Goal: Check status: Check status

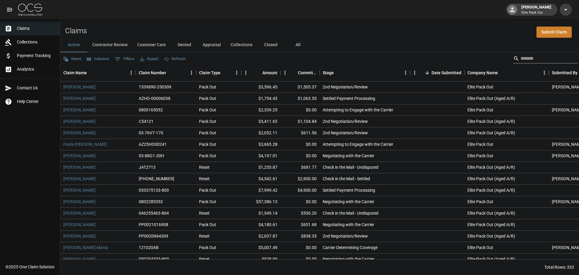
click at [520, 60] on input "Search" at bounding box center [544, 59] width 48 height 10
click at [454, 44] on div "Active Contractor Review Customer Care Denied Appraisal Collections Closed All" at bounding box center [319, 45] width 519 height 14
click at [520, 59] on input "Search" at bounding box center [544, 59] width 48 height 10
click at [297, 45] on button "All" at bounding box center [297, 45] width 27 height 14
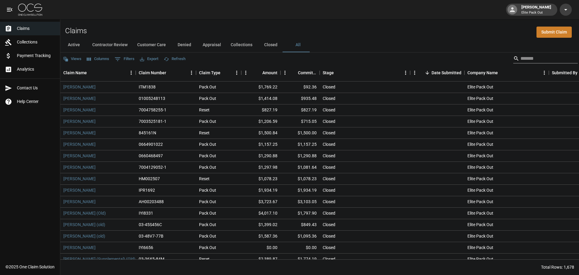
click at [546, 59] on input "Search" at bounding box center [544, 59] width 48 height 10
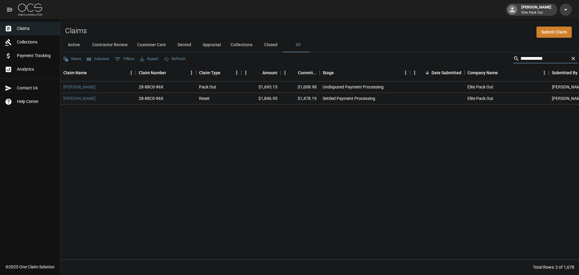
type input "**********"
drag, startPoint x: 300, startPoint y: 98, endPoint x: 319, endPoint y: 97, distance: 18.7
click at [319, 97] on div "$1,478.19" at bounding box center [299, 98] width 39 height 11
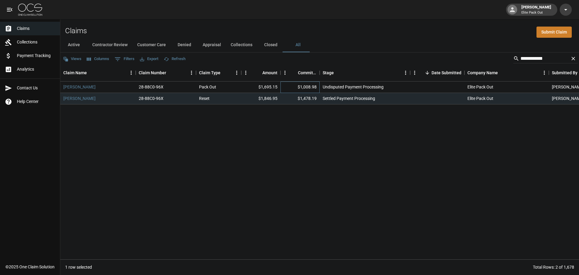
click at [292, 88] on div "$1,008.98" at bounding box center [299, 86] width 39 height 11
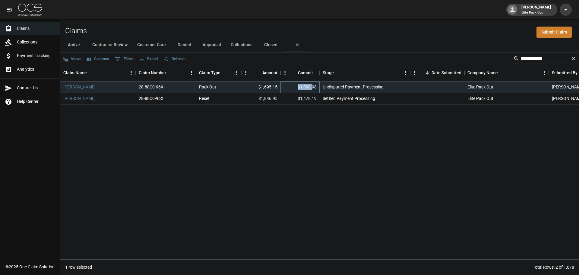
drag, startPoint x: 299, startPoint y: 88, endPoint x: 314, endPoint y: 87, distance: 14.8
click at [314, 87] on div "$1,008.98" at bounding box center [299, 86] width 39 height 11
click at [328, 87] on div "Undisputed Payment Processing" at bounding box center [353, 87] width 61 height 6
drag, startPoint x: 324, startPoint y: 87, endPoint x: 369, endPoint y: 87, distance: 44.3
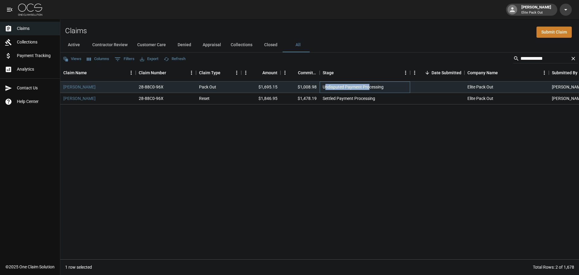
click at [369, 87] on div "Undisputed Payment Processing" at bounding box center [353, 87] width 61 height 6
click at [347, 90] on div "Undisputed Payment Processing" at bounding box center [353, 87] width 61 height 6
click at [303, 89] on div "$1,008.98" at bounding box center [299, 86] width 39 height 11
click at [304, 96] on div "$1,478.19" at bounding box center [299, 98] width 39 height 11
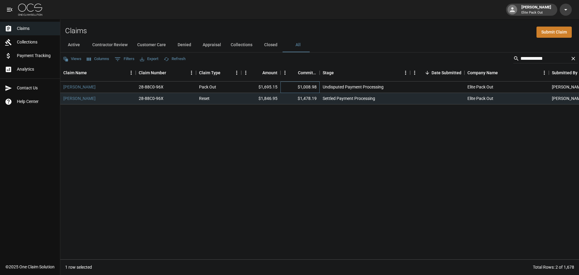
click at [297, 90] on div "$1,008.98" at bounding box center [299, 86] width 39 height 11
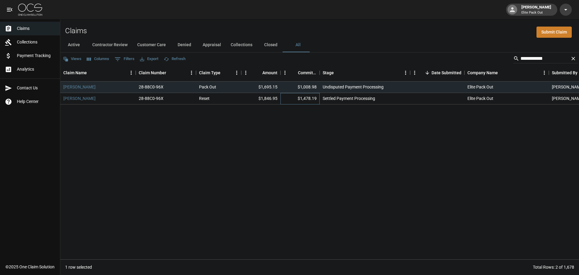
click at [305, 93] on div "$1,478.19" at bounding box center [299, 98] width 39 height 11
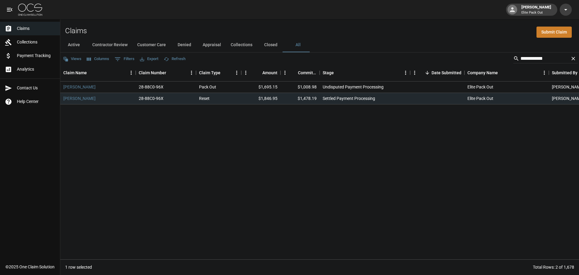
click at [397, 45] on div "Active Contractor Review Customer Care Denied Appraisal Collections Closed All" at bounding box center [319, 45] width 519 height 14
click at [367, 37] on div "Claims Submit Claim" at bounding box center [319, 28] width 519 height 18
click at [245, 153] on div "[PERSON_NAME] 28-88C0-96X Pack Out $1,695.15 $1,008.98 Undisputed Payment Proce…" at bounding box center [342, 170] width 564 height 178
click at [574, 57] on icon "Clear" at bounding box center [573, 58] width 6 height 6
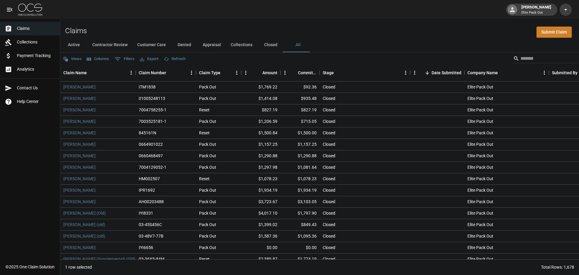
drag, startPoint x: 457, startPoint y: 42, endPoint x: 451, endPoint y: 41, distance: 5.7
click at [457, 41] on div "Active Contractor Review Customer Care Denied Appraisal Collections Closed All" at bounding box center [319, 45] width 519 height 14
